Goal: Transaction & Acquisition: Subscribe to service/newsletter

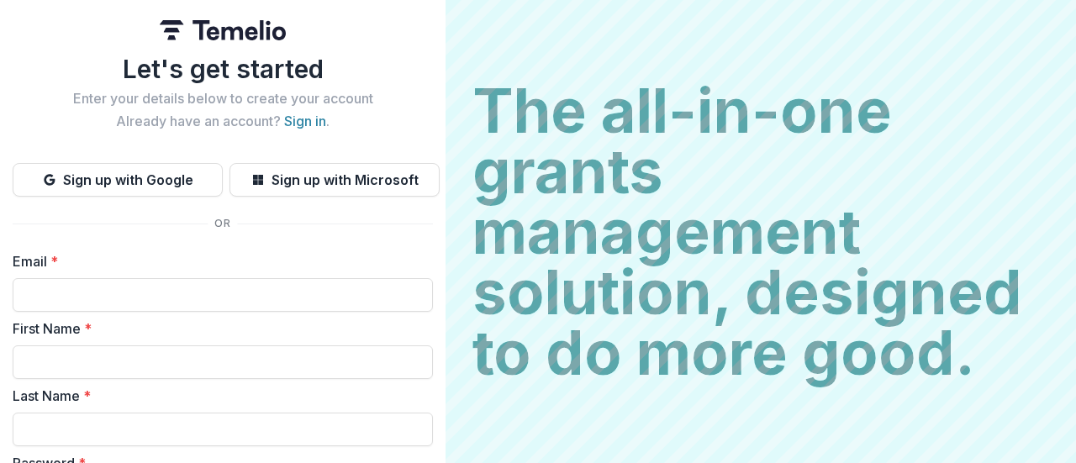
click at [87, 177] on button "Sign up with Google" at bounding box center [118, 180] width 210 height 34
click at [90, 181] on button "Sign up with Google" at bounding box center [118, 180] width 210 height 34
click at [173, 176] on button "Sign up with Google" at bounding box center [118, 180] width 210 height 34
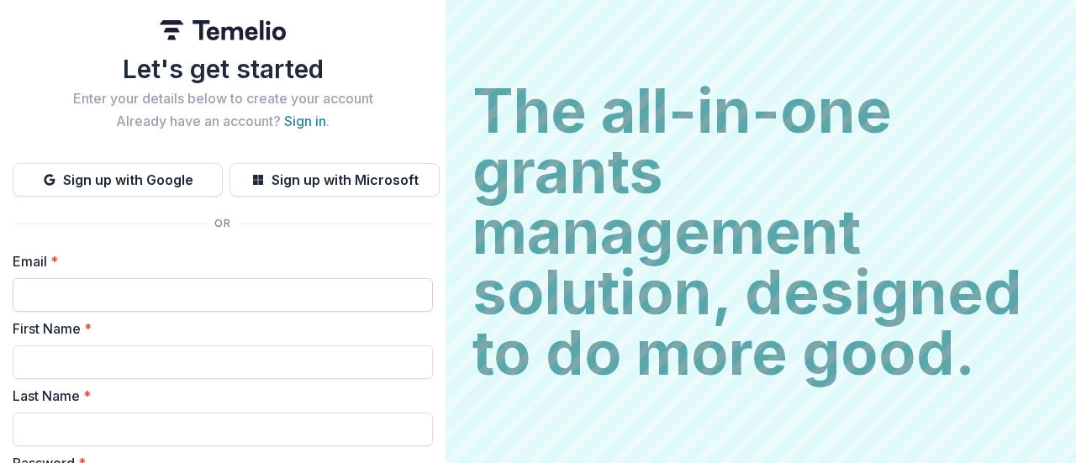
click at [91, 295] on input "Email *" at bounding box center [223, 295] width 420 height 34
type input "**********"
click at [135, 363] on input "First Name *" at bounding box center [223, 362] width 420 height 34
type input "******"
type input "****"
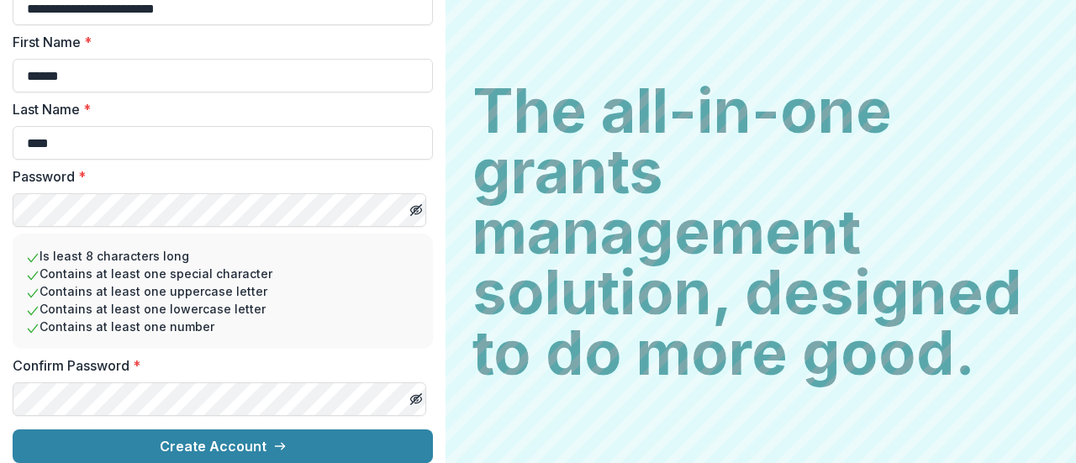
scroll to position [487, 0]
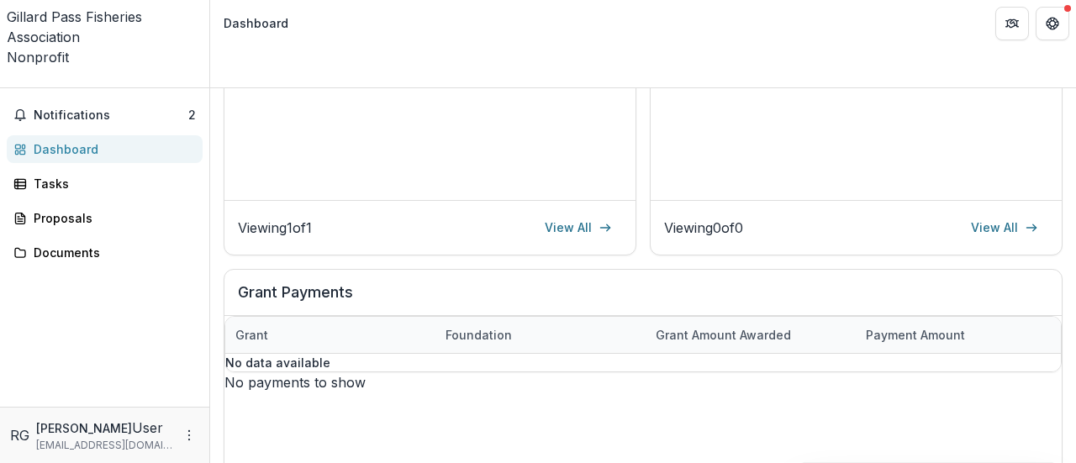
scroll to position [281, 0]
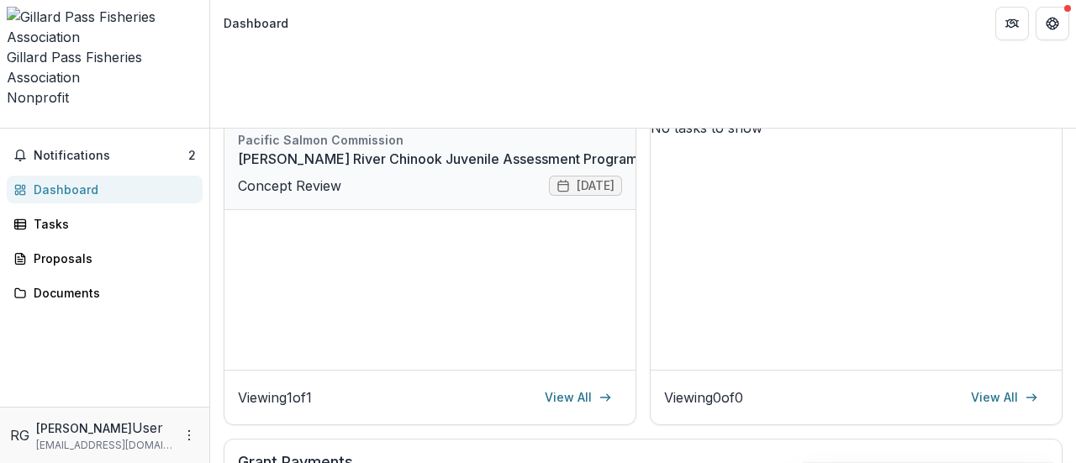
click at [272, 149] on link "[PERSON_NAME] River Chinook Juvenile Assessment Program" at bounding box center [438, 159] width 400 height 20
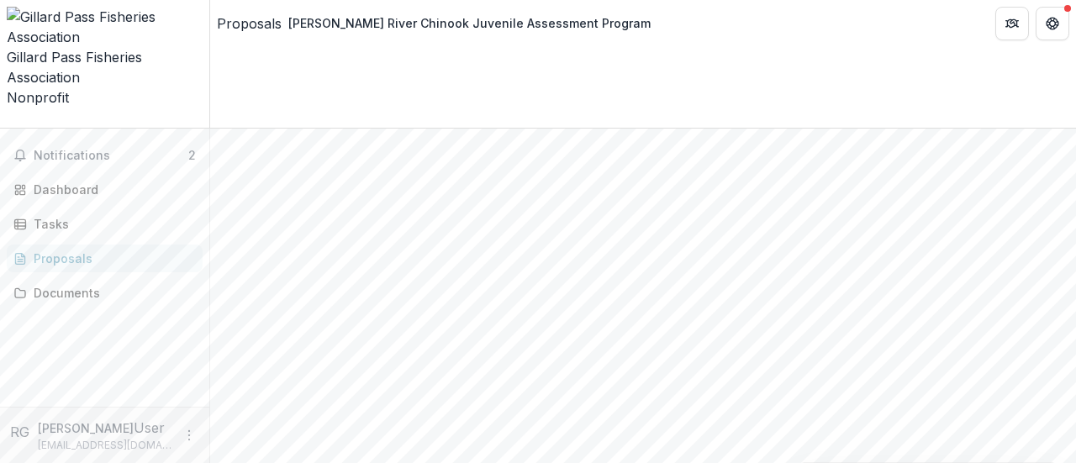
scroll to position [281, 0]
drag, startPoint x: 846, startPoint y: 235, endPoint x: 913, endPoint y: 238, distance: 67.3
drag, startPoint x: 762, startPoint y: 166, endPoint x: 774, endPoint y: 176, distance: 15.6
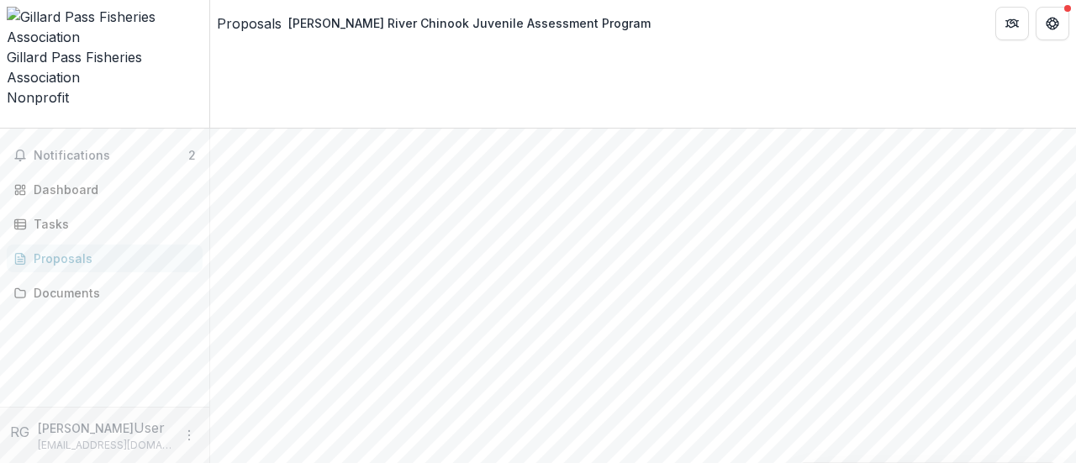
drag, startPoint x: 982, startPoint y: 305, endPoint x: 833, endPoint y: 356, distance: 157.4
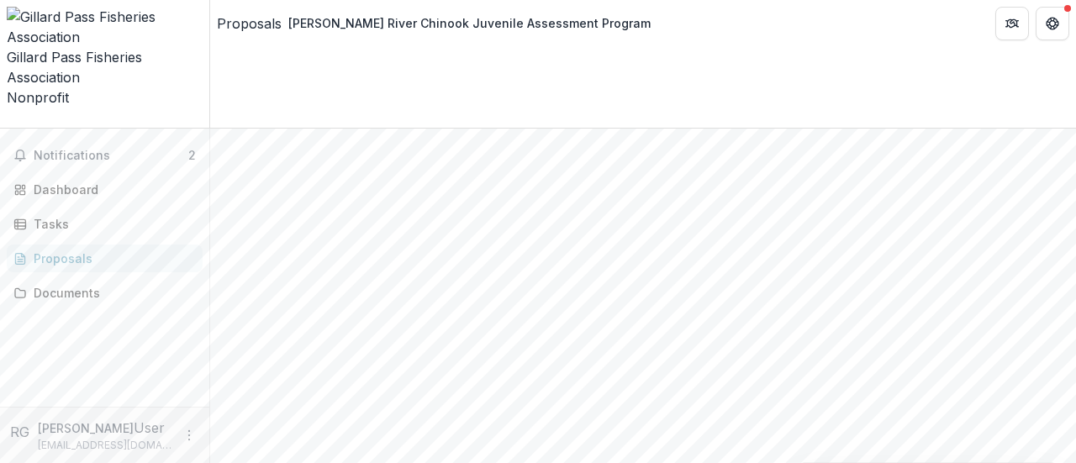
drag, startPoint x: 913, startPoint y: 243, endPoint x: 934, endPoint y: 215, distance: 34.8
